Goal: Information Seeking & Learning: Learn about a topic

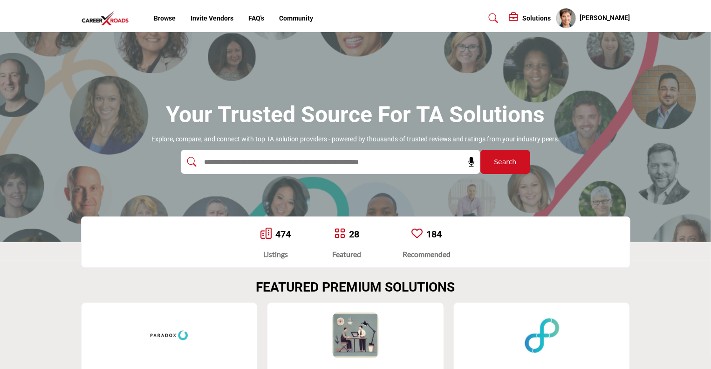
click at [605, 16] on h5 "[PERSON_NAME]" at bounding box center [605, 18] width 50 height 9
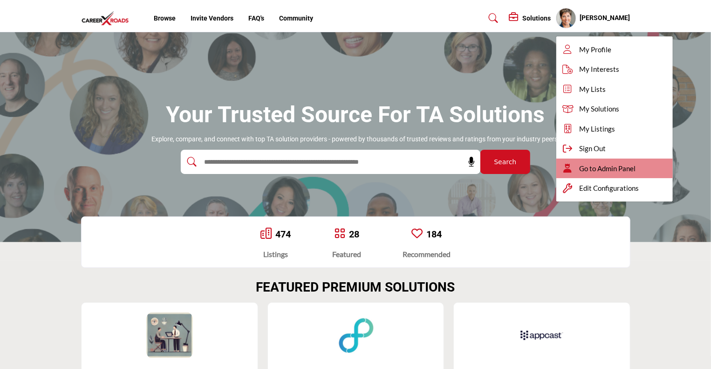
click at [599, 164] on span "Go to Admin Panel" at bounding box center [608, 168] width 56 height 11
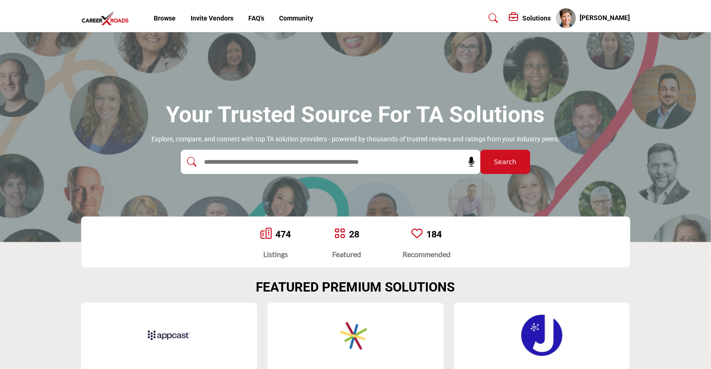
click at [278, 163] on input "text" at bounding box center [311, 162] width 222 height 14
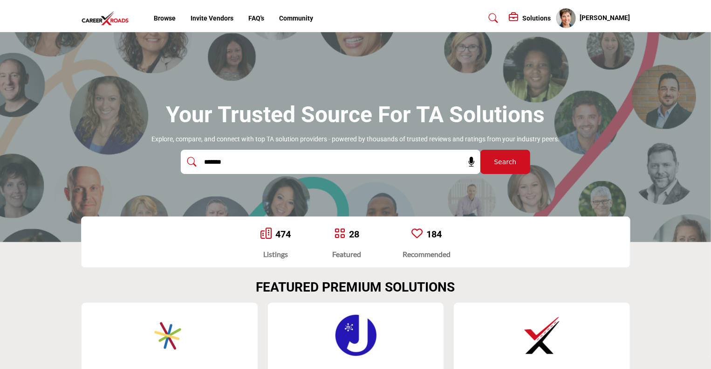
type input "*******"
click at [481, 150] on button "Search" at bounding box center [506, 162] width 50 height 24
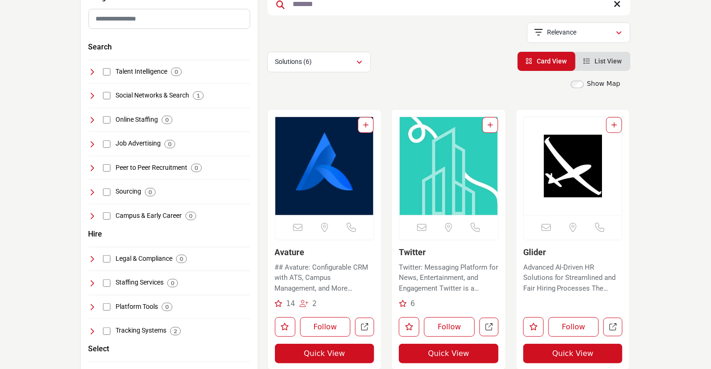
scroll to position [194, 0]
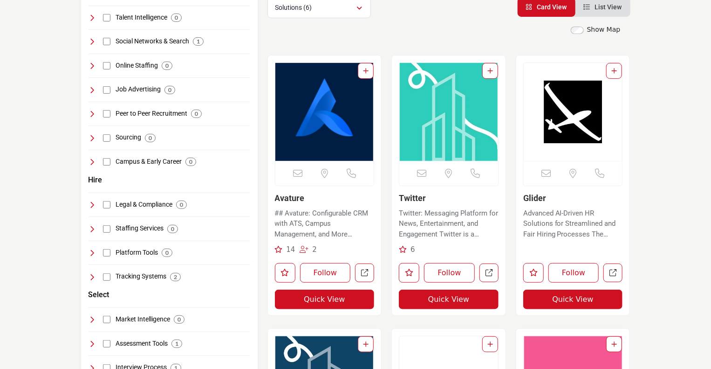
click at [313, 115] on img "Open Listing in new tab" at bounding box center [325, 112] width 99 height 98
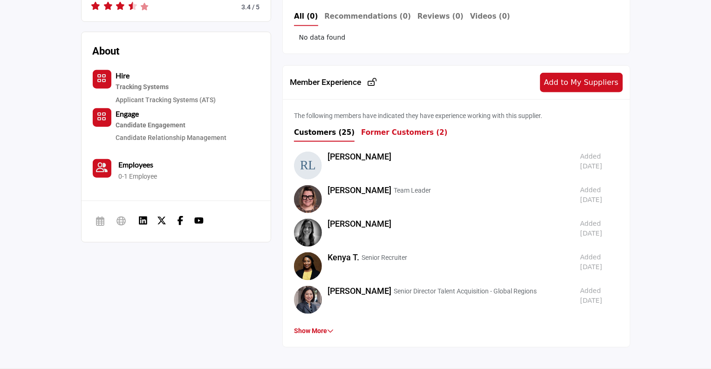
scroll to position [459, 0]
click at [336, 151] on link "Renee L." at bounding box center [360, 156] width 64 height 10
click at [318, 326] on link "Show More" at bounding box center [314, 329] width 40 height 7
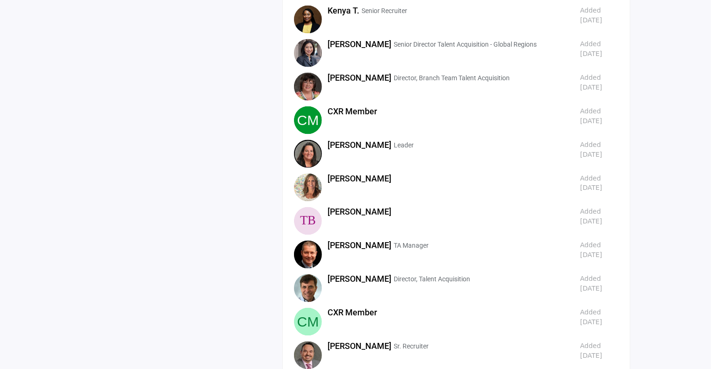
scroll to position [0, 0]
